Goal: Obtain resource: Download file/media

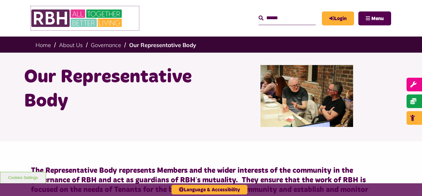
click at [92, 18] on img at bounding box center [77, 18] width 93 height 24
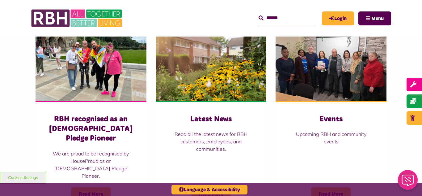
scroll to position [445, 0]
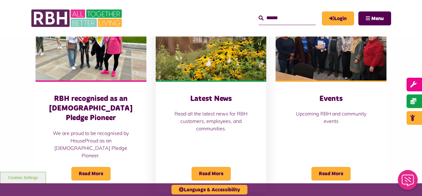
click at [206, 72] on img at bounding box center [211, 45] width 111 height 69
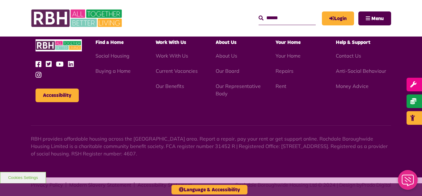
scroll to position [673, 0]
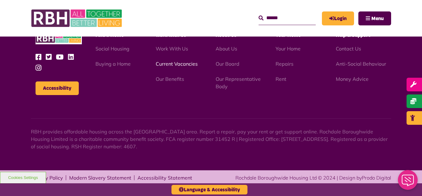
click at [181, 64] on link "Current Vacancies" at bounding box center [177, 64] width 42 height 6
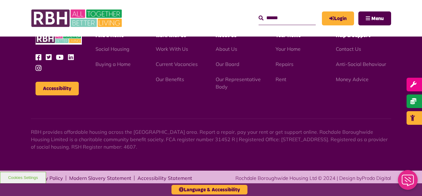
scroll to position [727, 0]
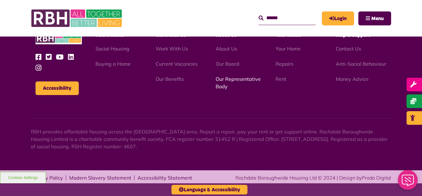
click at [230, 79] on link "Our Representative Body" at bounding box center [238, 83] width 45 height 14
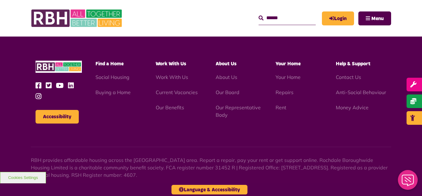
scroll to position [1795, 0]
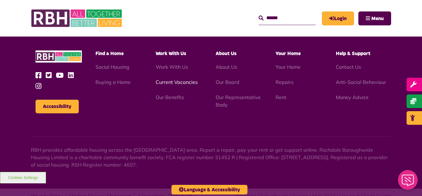
click at [172, 79] on link "Current Vacancies" at bounding box center [177, 82] width 42 height 6
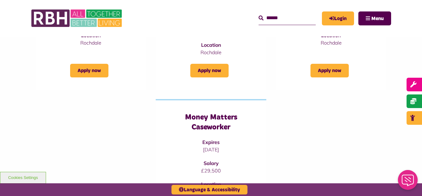
scroll to position [185, 0]
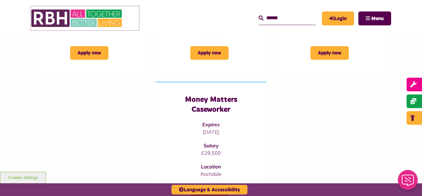
click at [73, 12] on img at bounding box center [77, 18] width 93 height 24
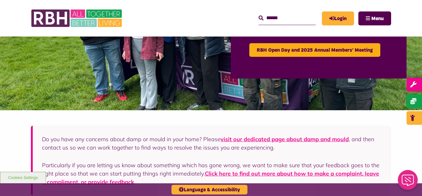
scroll to position [49, 0]
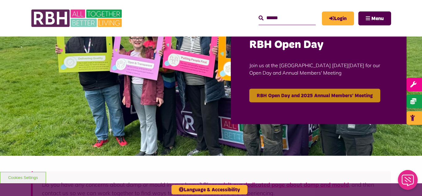
click at [309, 97] on link "RBH Open Day and 2025 Annual Members' Meeting" at bounding box center [314, 95] width 131 height 14
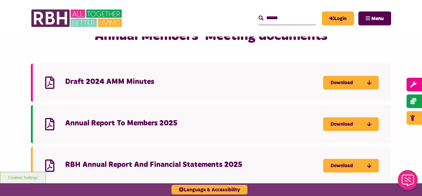
scroll to position [544, 0]
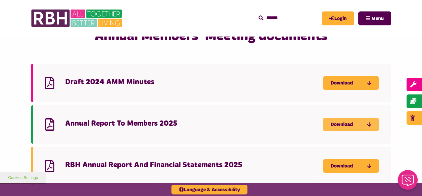
click at [345, 117] on link "Download" at bounding box center [351, 124] width 56 height 14
click at [6, 58] on div "Annual Members' Meeting documents Draft 2024 AMM Minutes Download Annual Report…" at bounding box center [211, 112] width 422 height 176
